Goal: Task Accomplishment & Management: Use online tool/utility

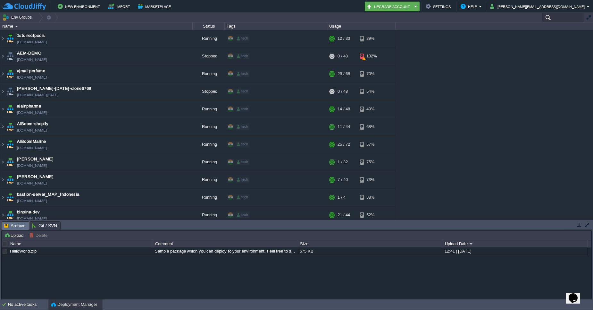
click at [572, 21] on div at bounding box center [563, 17] width 42 height 9
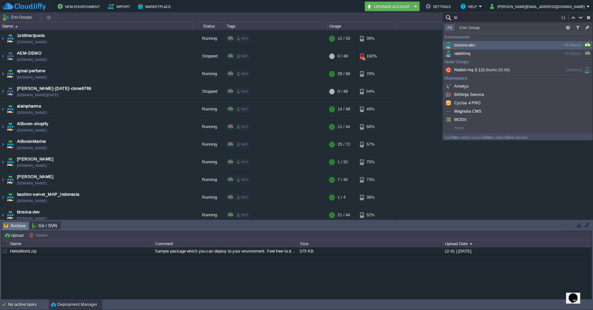
type input "bi"
click at [517, 43] on div "binsina-dev" at bounding box center [492, 45] width 97 height 7
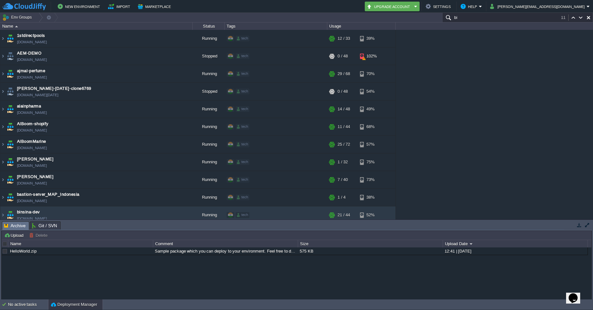
scroll to position [119, 0]
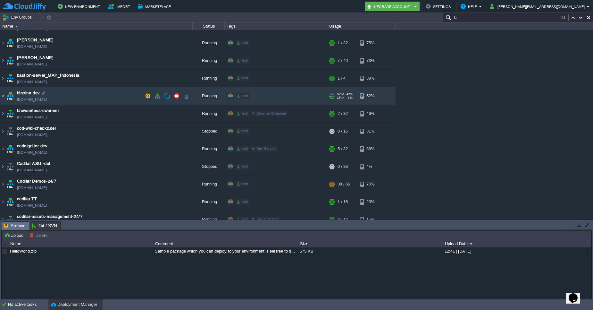
click at [4, 96] on img at bounding box center [2, 95] width 5 height 17
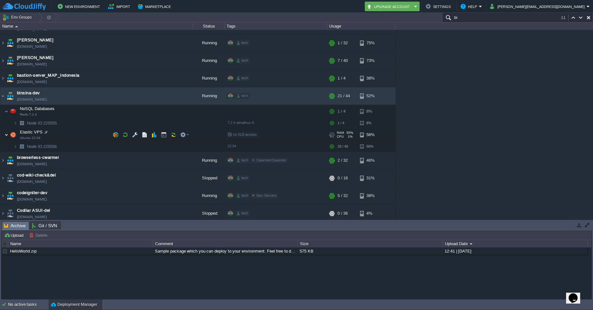
click at [8, 135] on img at bounding box center [6, 134] width 4 height 13
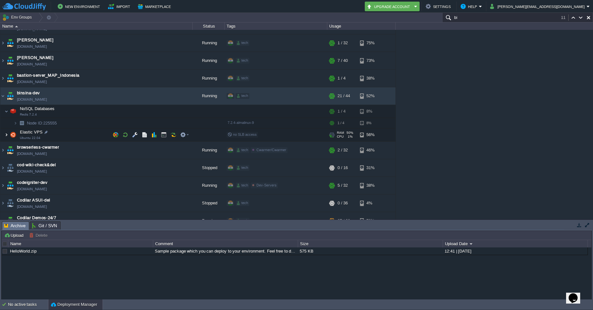
click at [8, 135] on img at bounding box center [6, 134] width 4 height 13
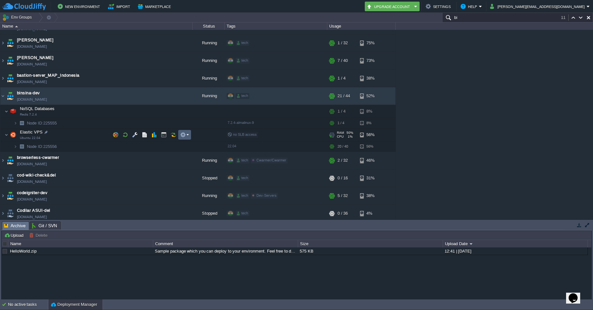
click at [188, 135] on em at bounding box center [184, 135] width 9 height 6
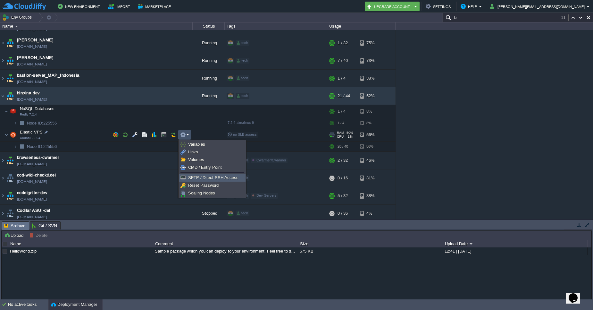
click at [200, 177] on span "SFTP / Direct SSH Access" at bounding box center [213, 177] width 50 height 5
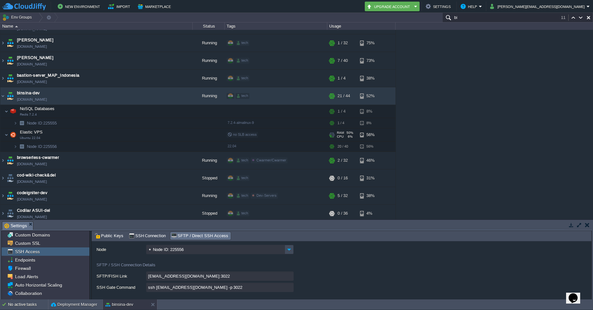
scroll to position [27, 0]
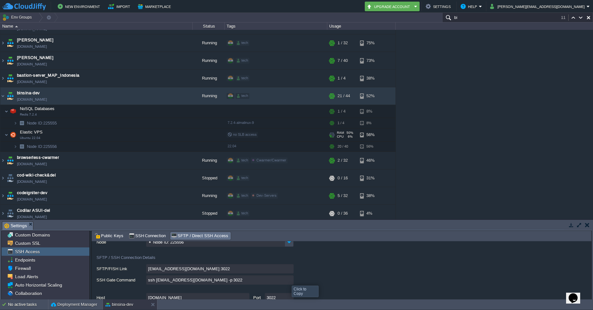
click at [288, 280] on input "ssh [EMAIL_ADDRESS][DOMAIN_NAME] -p 3022" at bounding box center [219, 279] width 147 height 9
